Goal: Task Accomplishment & Management: Use online tool/utility

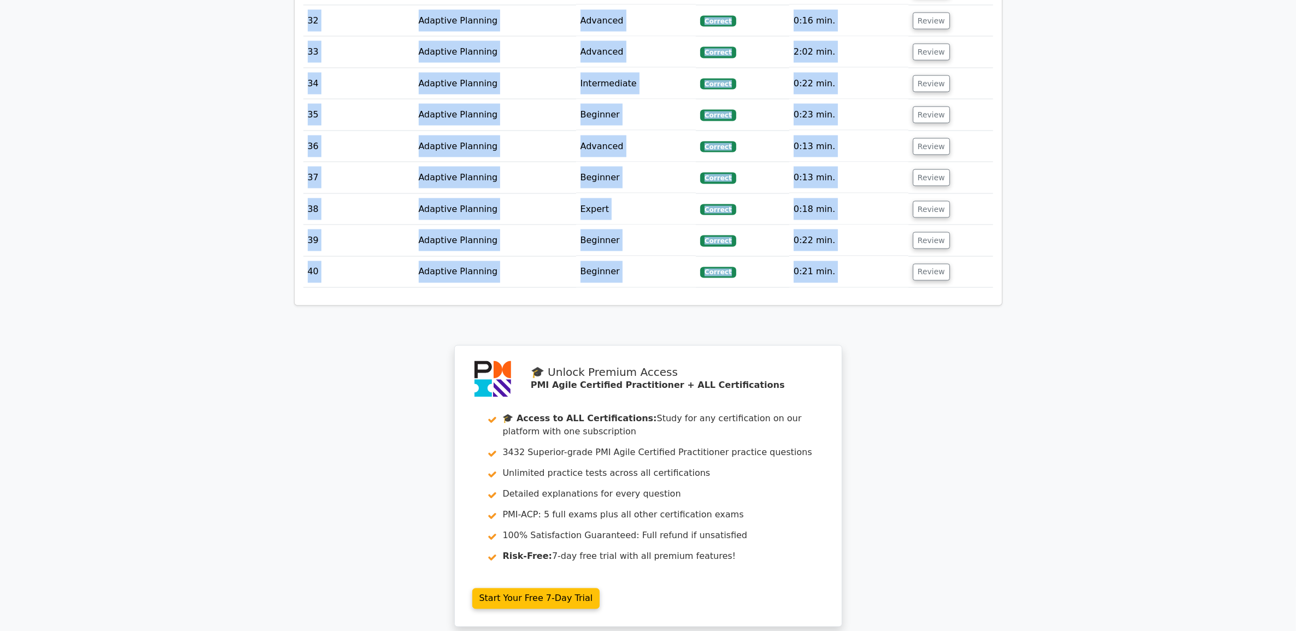
scroll to position [2550, 0]
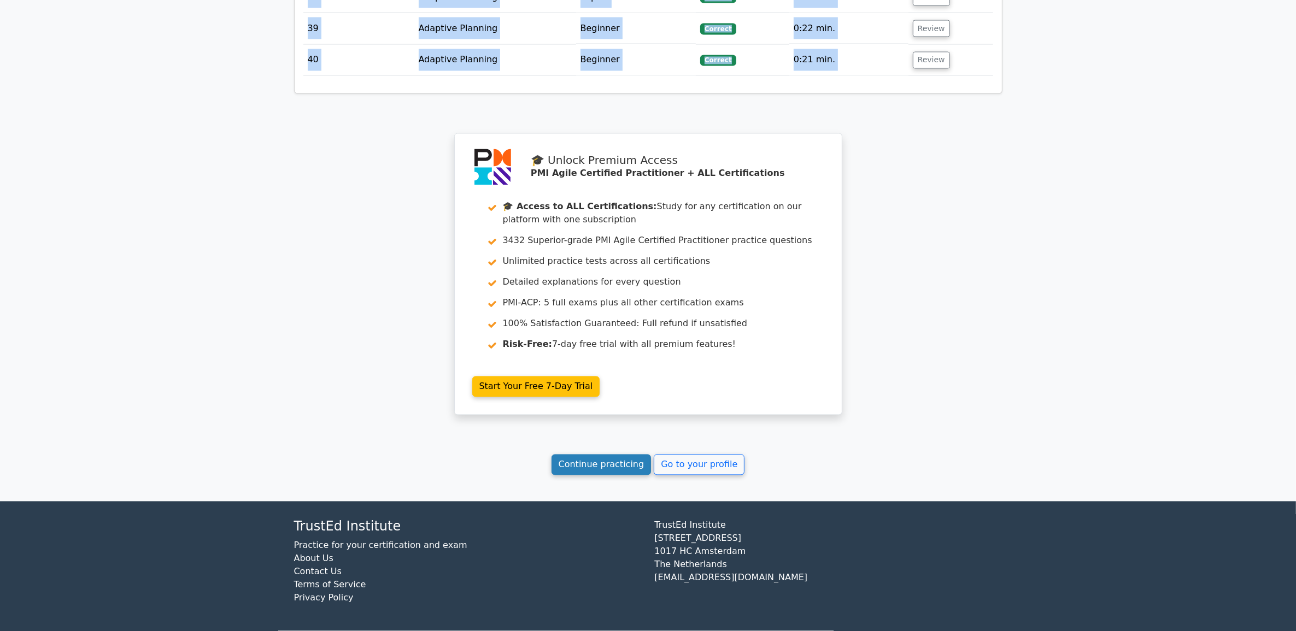
click at [597, 476] on link "Continue practicing" at bounding box center [602, 465] width 100 height 21
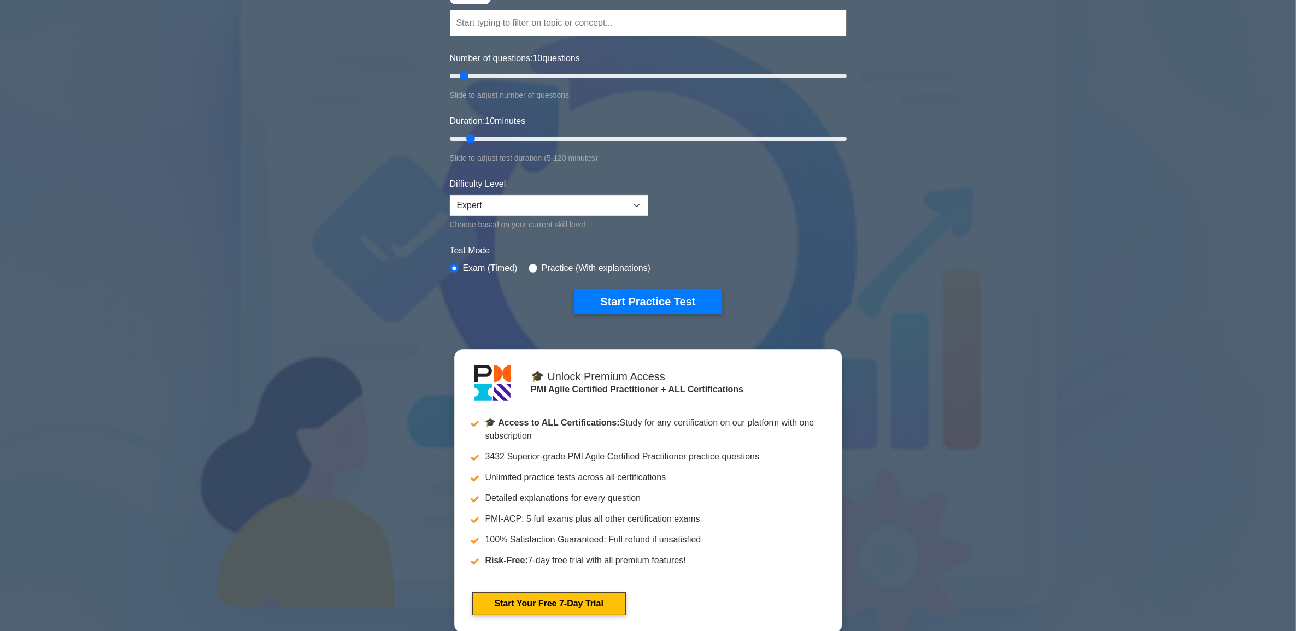
scroll to position [68, 0]
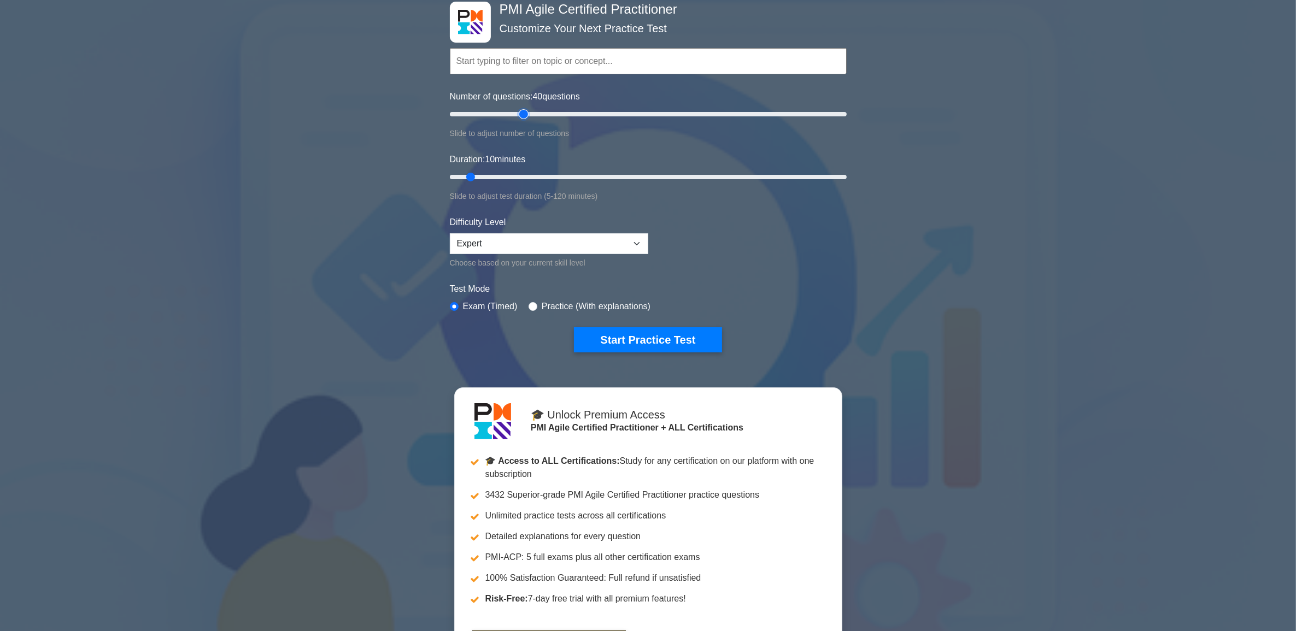
drag, startPoint x: 462, startPoint y: 113, endPoint x: 524, endPoint y: 122, distance: 62.4
type input "40"
click at [524, 121] on input "Number of questions: 40 questions" at bounding box center [648, 114] width 397 height 13
drag, startPoint x: 469, startPoint y: 173, endPoint x: 547, endPoint y: 182, distance: 78.7
type input "35"
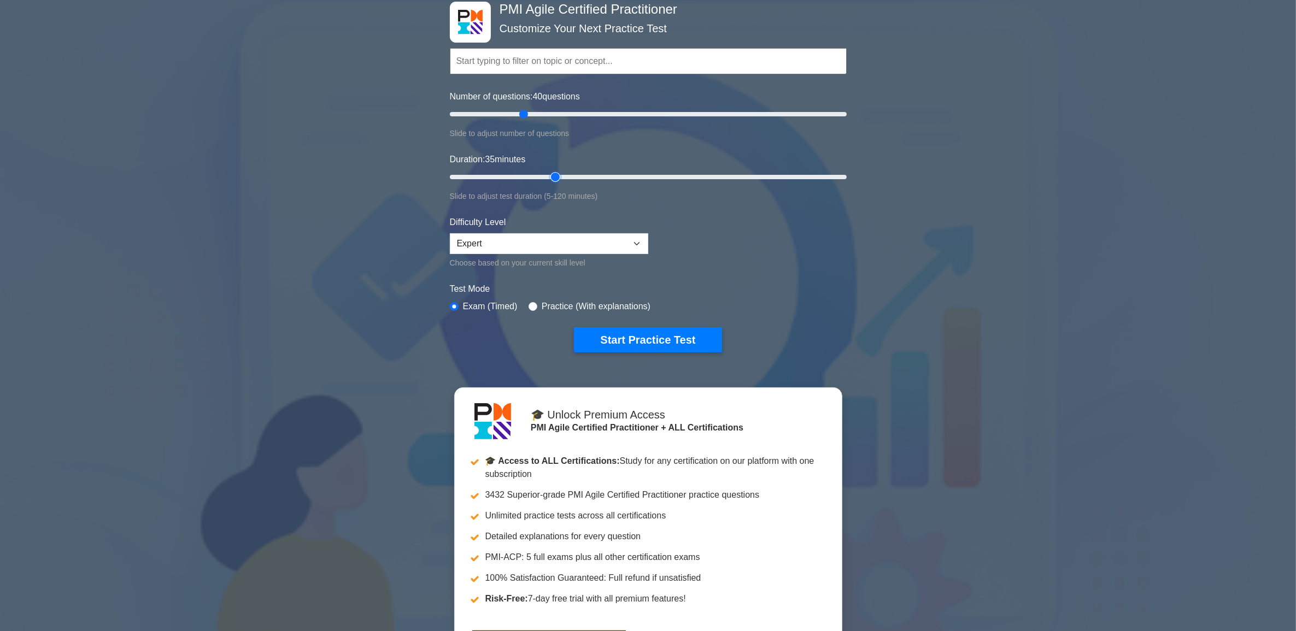
click at [547, 182] on input "Duration: 35 minutes" at bounding box center [648, 177] width 397 height 13
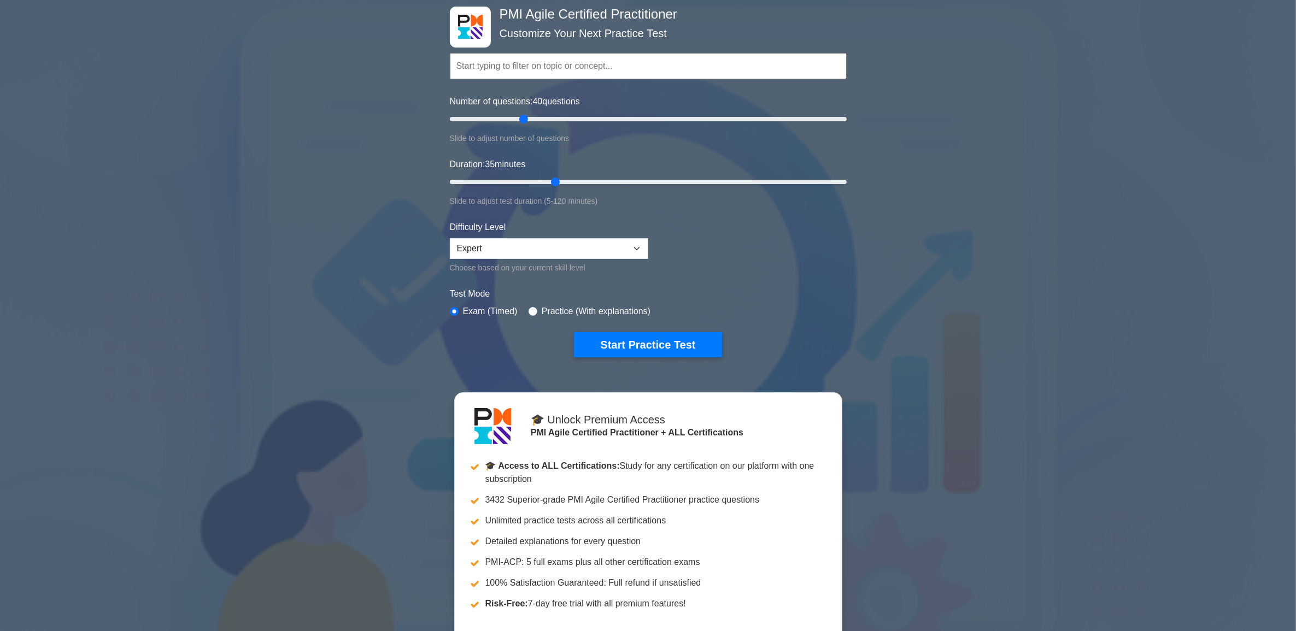
click at [607, 66] on input "text" at bounding box center [648, 66] width 397 height 26
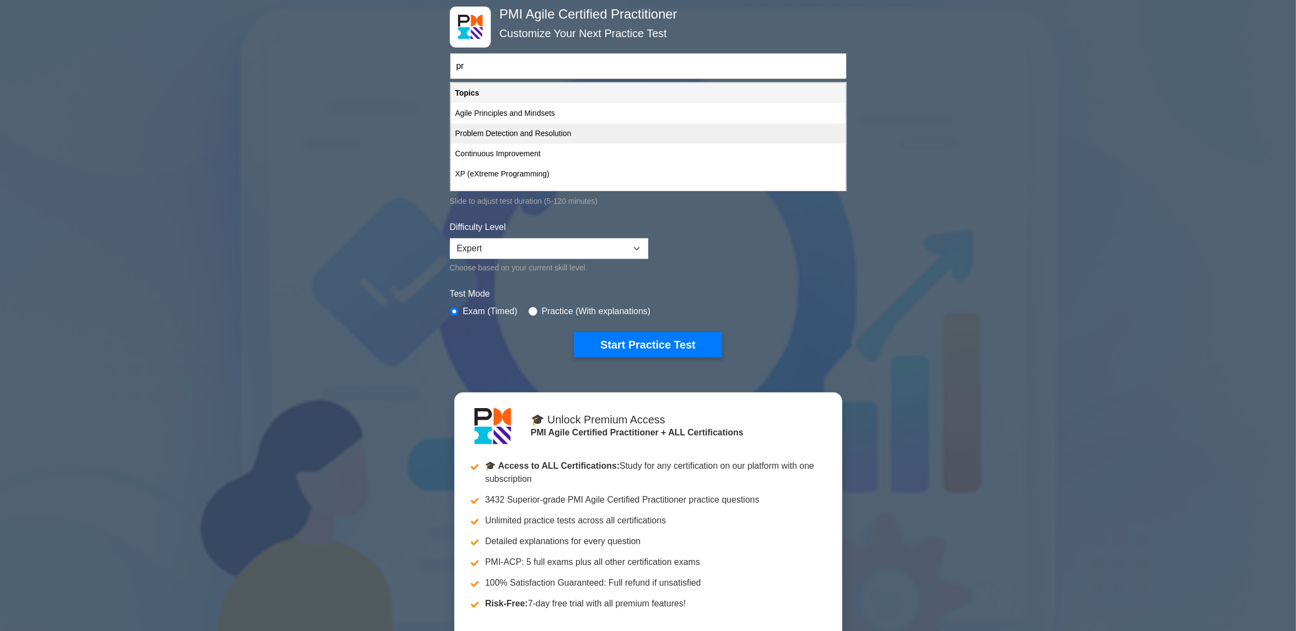
click at [545, 126] on div "Problem Detection and Resolution" at bounding box center [648, 134] width 395 height 20
type input "Problem Detection and Resolution"
